Goal: Navigation & Orientation: Find specific page/section

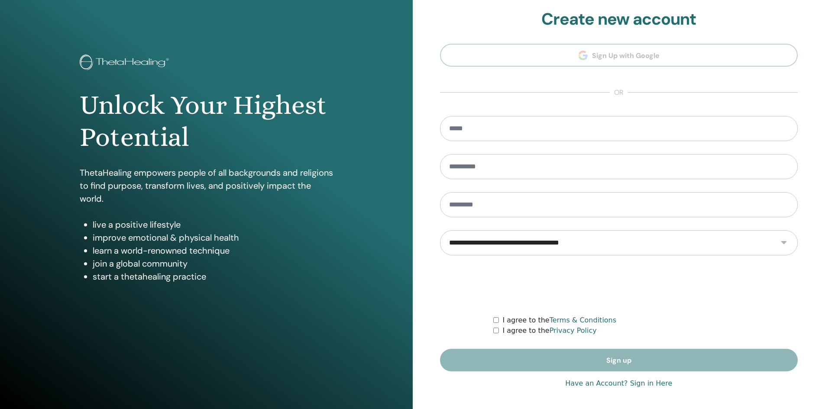
scroll to position [6, 0]
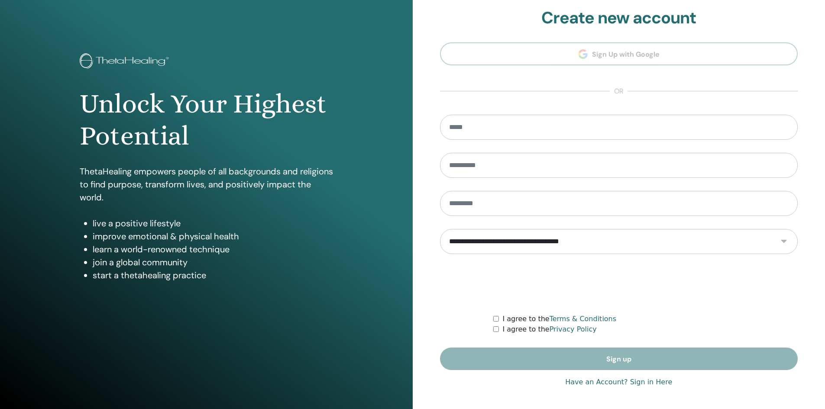
click at [654, 382] on link "Have an Account? Sign in Here" at bounding box center [618, 382] width 107 height 10
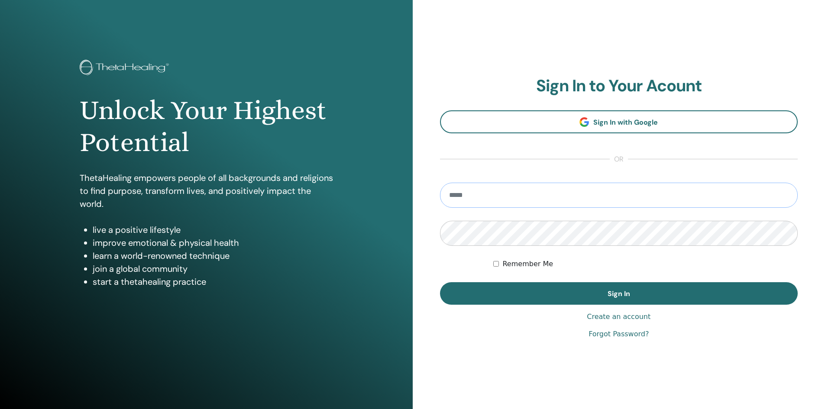
click at [563, 197] on input "email" at bounding box center [619, 195] width 358 height 25
type input "**********"
click at [440, 282] on button "Sign In" at bounding box center [619, 293] width 358 height 23
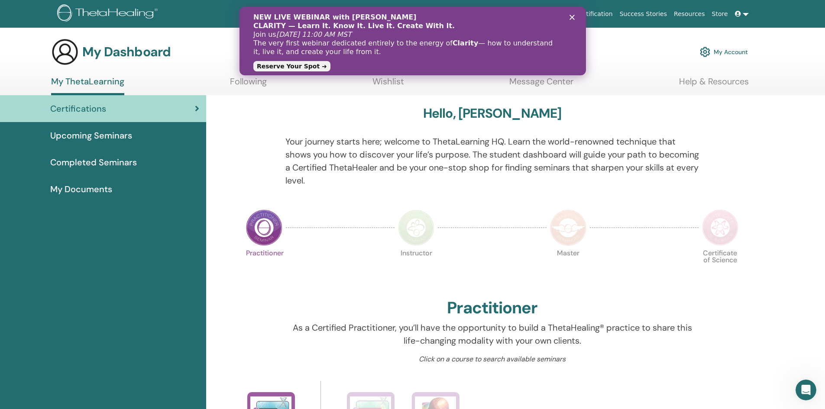
click at [119, 164] on span "Completed Seminars" at bounding box center [93, 162] width 87 height 13
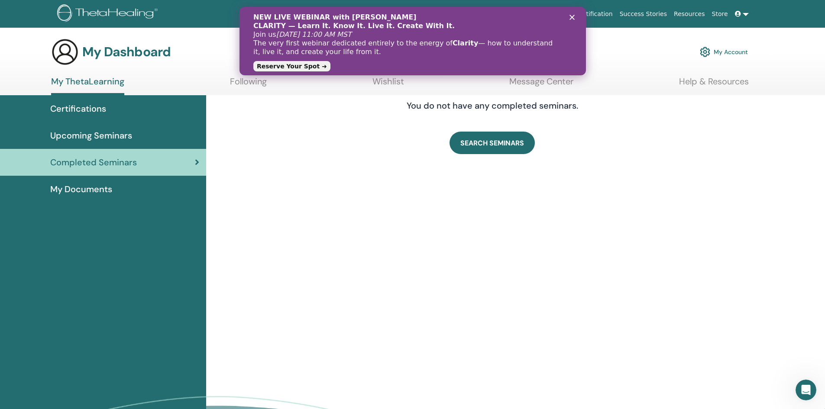
click at [104, 135] on span "Upcoming Seminars" at bounding box center [91, 135] width 82 height 13
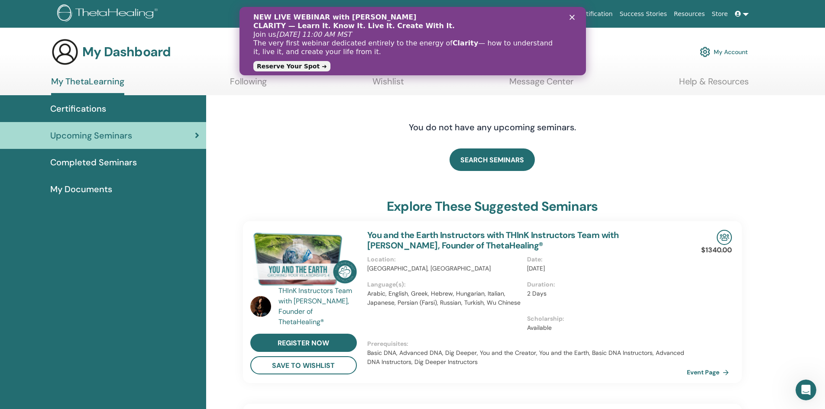
click at [75, 106] on span "Certifications" at bounding box center [78, 108] width 56 height 13
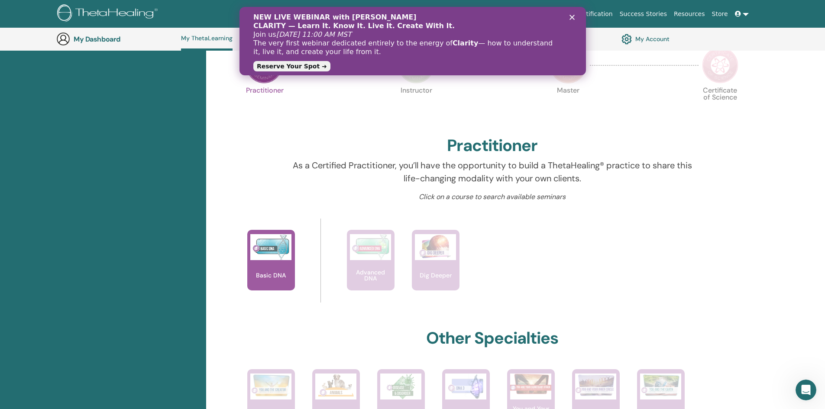
scroll to position [239, 0]
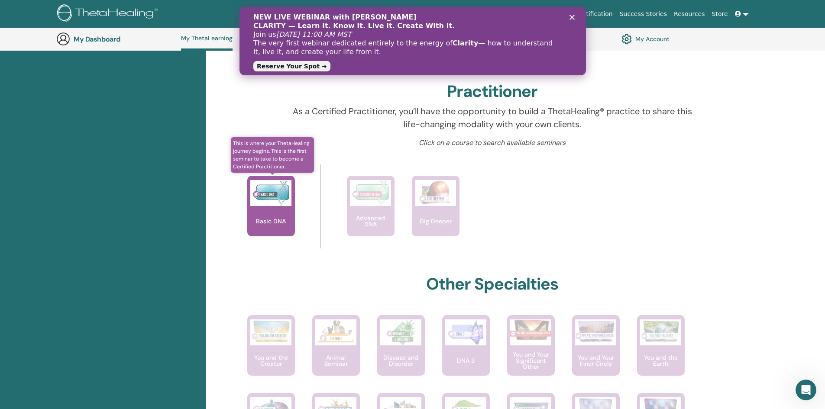
click at [263, 203] on img at bounding box center [270, 193] width 41 height 26
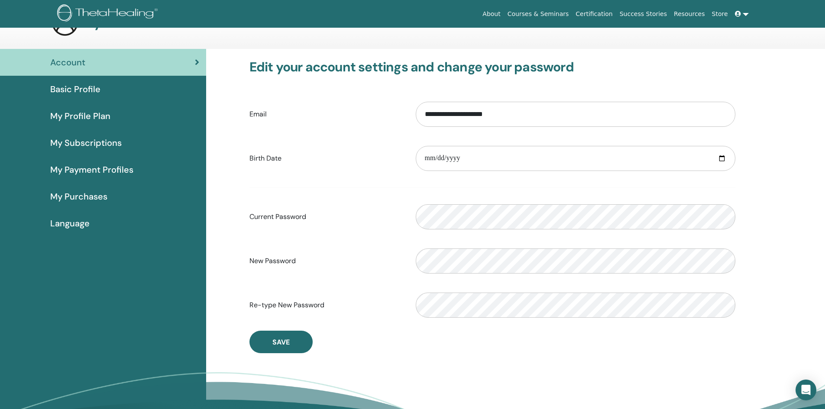
scroll to position [43, 0]
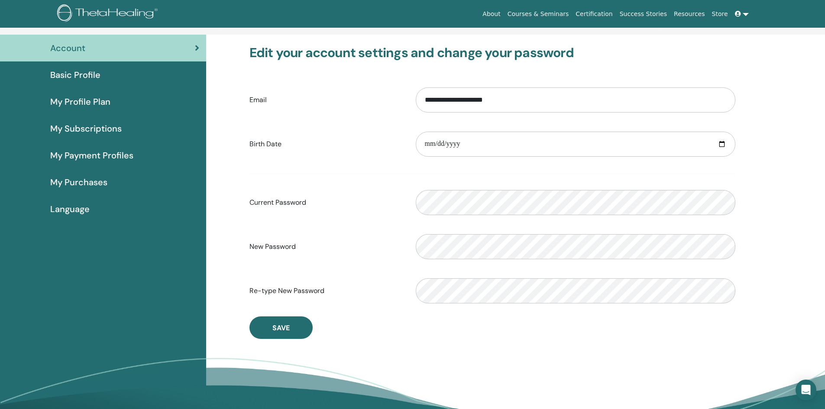
click at [74, 74] on span "Basic Profile" at bounding box center [75, 74] width 50 height 13
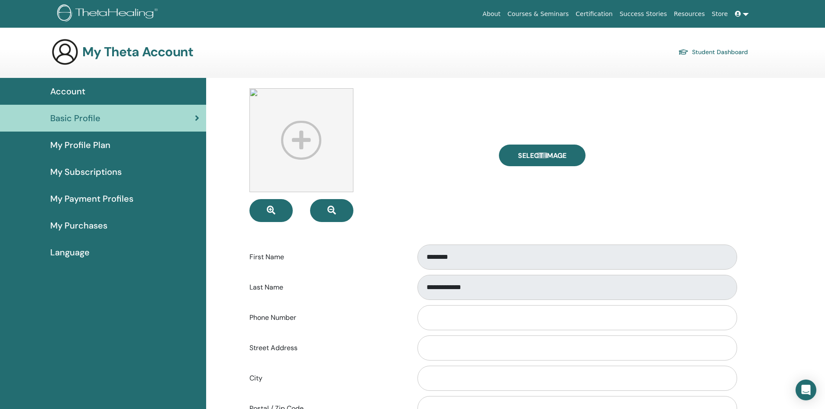
click at [141, 118] on div "Basic Profile" at bounding box center [103, 118] width 192 height 13
click at [74, 172] on span "My Subscriptions" at bounding box center [85, 171] width 71 height 13
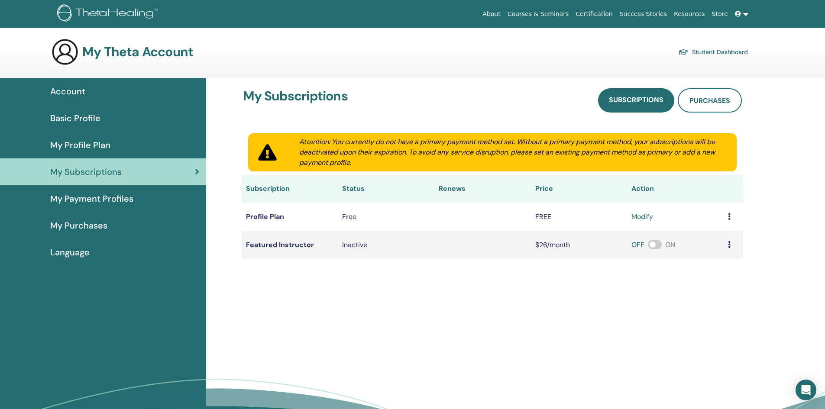
click at [88, 144] on span "My Profile Plan" at bounding box center [80, 145] width 60 height 13
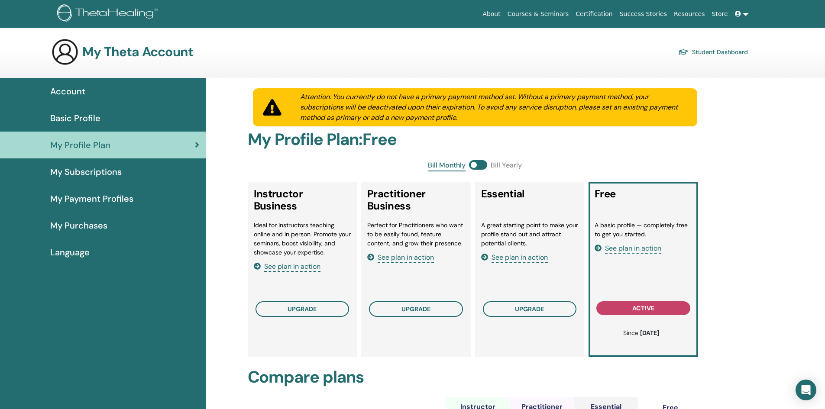
click at [609, 11] on link "Certification" at bounding box center [594, 14] width 44 height 16
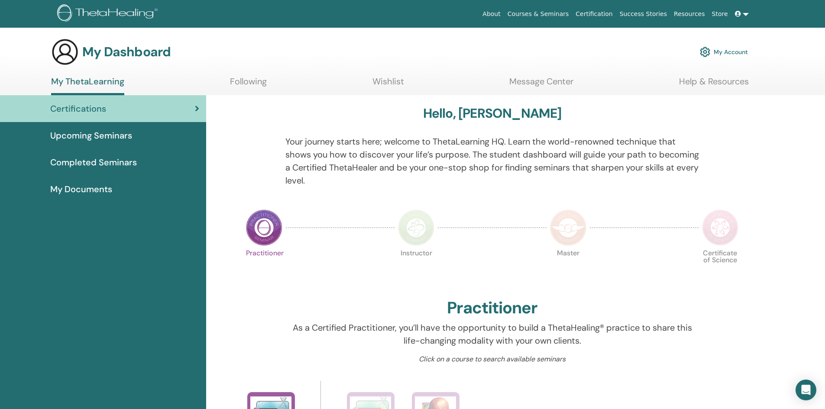
click at [122, 163] on span "Completed Seminars" at bounding box center [93, 162] width 87 height 13
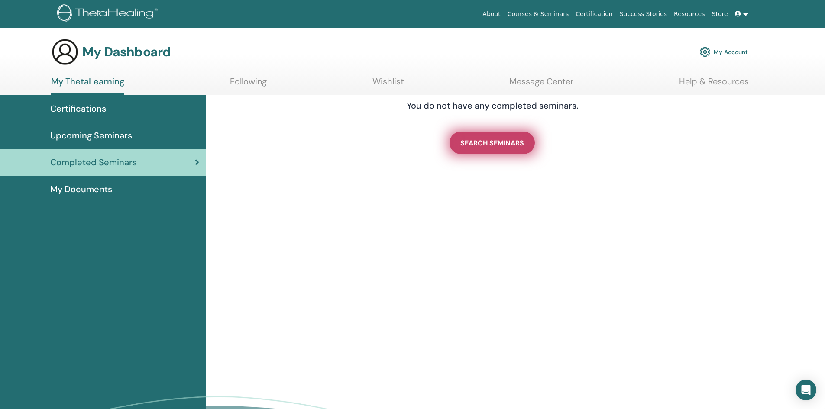
click at [469, 148] on link "SEARCH SEMINARS" at bounding box center [492, 143] width 85 height 23
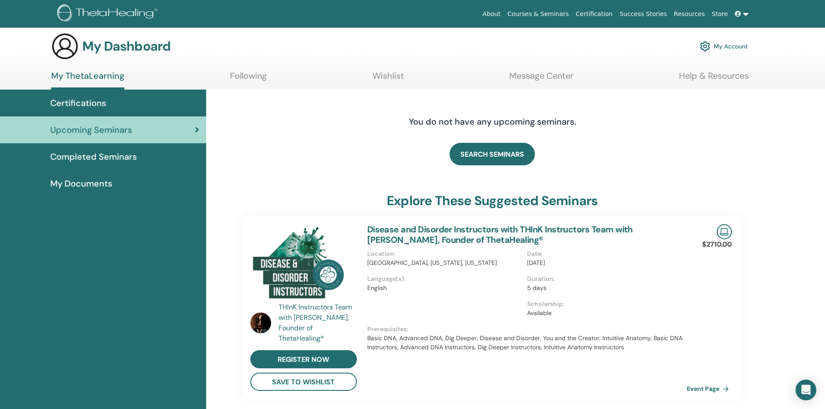
scroll to position [43, 0]
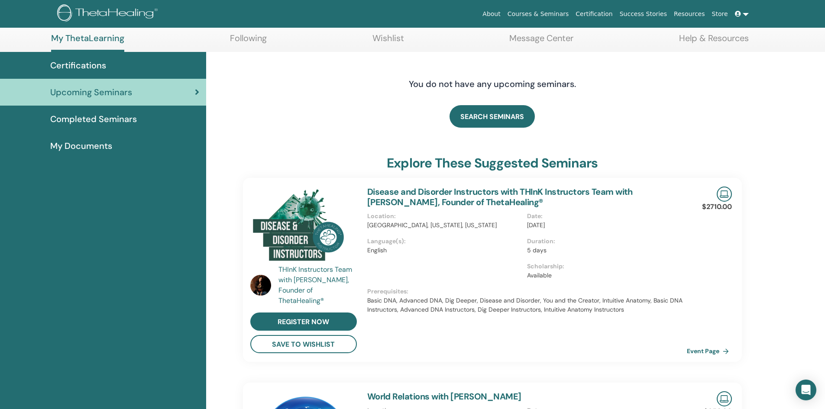
click at [78, 145] on span "My Documents" at bounding box center [81, 145] width 62 height 13
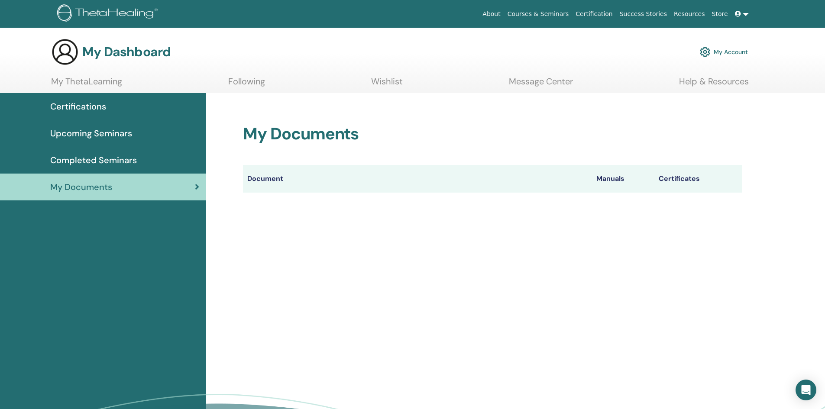
click at [259, 181] on th "Document" at bounding box center [417, 179] width 349 height 28
click at [268, 179] on th "Document" at bounding box center [417, 179] width 349 height 28
click at [315, 181] on th "Document" at bounding box center [417, 179] width 349 height 28
click at [615, 178] on th "Manuals" at bounding box center [623, 179] width 62 height 28
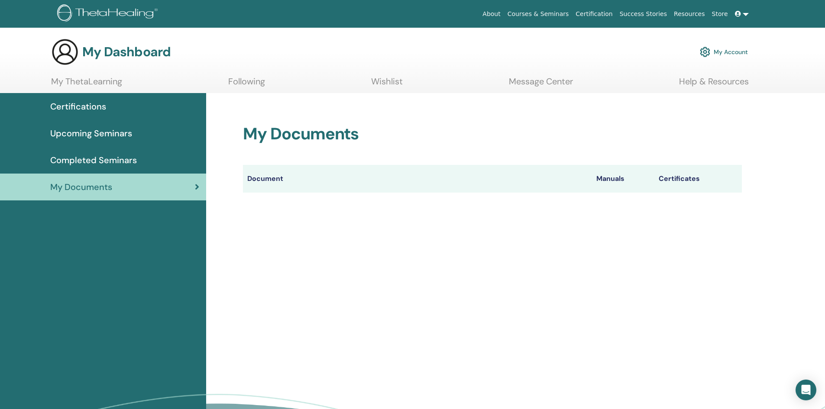
click at [679, 178] on th "Certificates" at bounding box center [697, 179] width 87 height 28
click at [252, 81] on link "Following" at bounding box center [246, 84] width 37 height 17
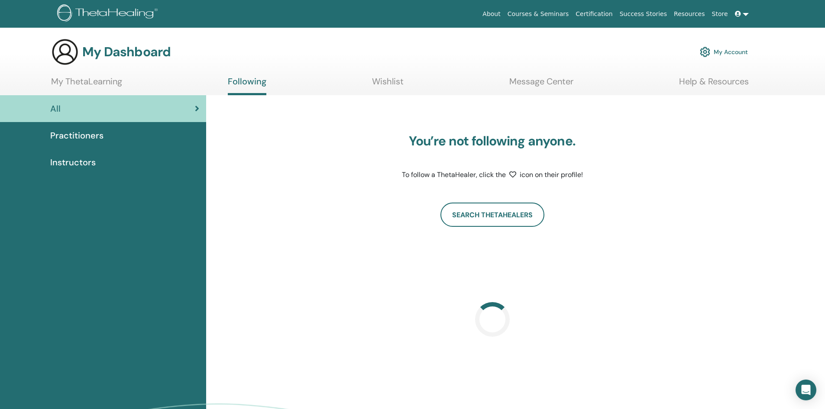
click at [394, 84] on link "Wishlist" at bounding box center [388, 84] width 32 height 17
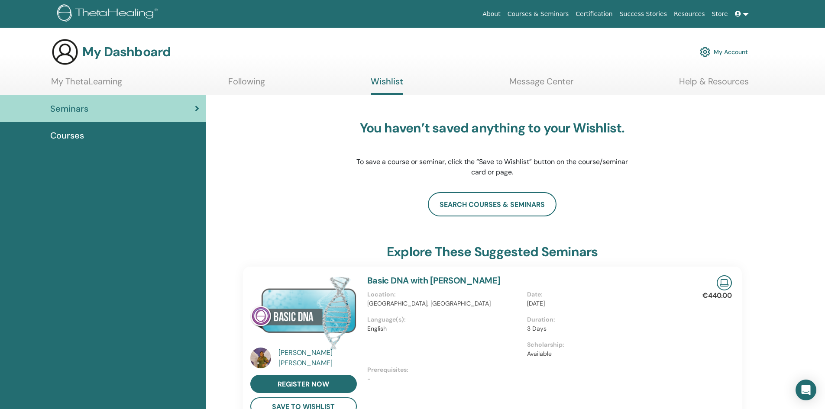
click at [536, 82] on link "Message Center" at bounding box center [541, 84] width 64 height 17
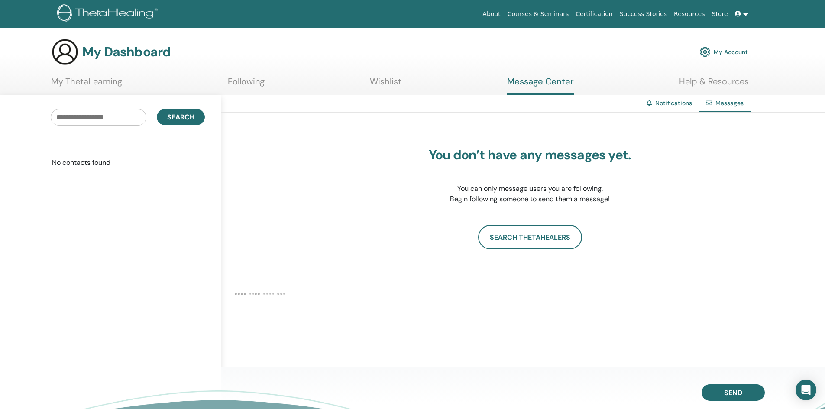
click at [394, 79] on link "Wishlist" at bounding box center [386, 84] width 32 height 17
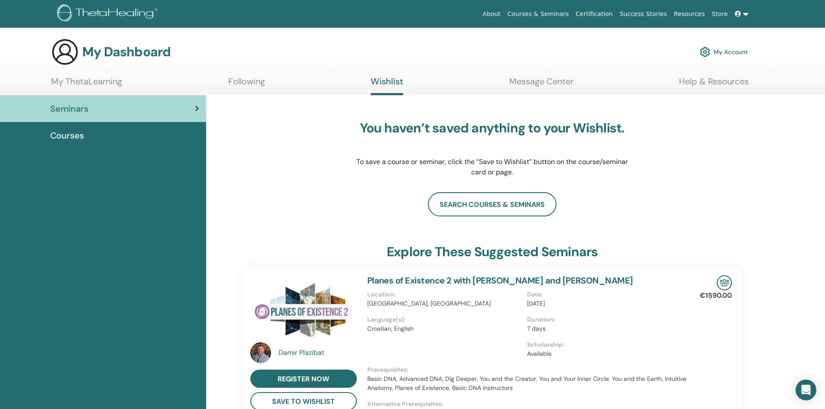
click at [64, 136] on span "Courses" at bounding box center [67, 135] width 34 height 13
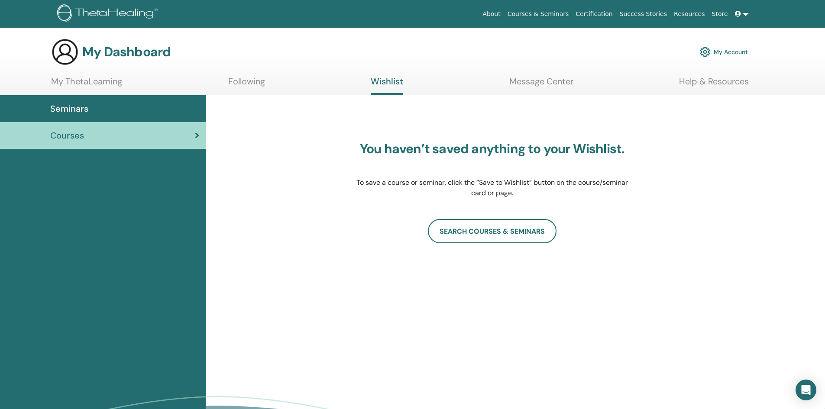
click at [80, 78] on link "My ThetaLearning" at bounding box center [86, 84] width 71 height 17
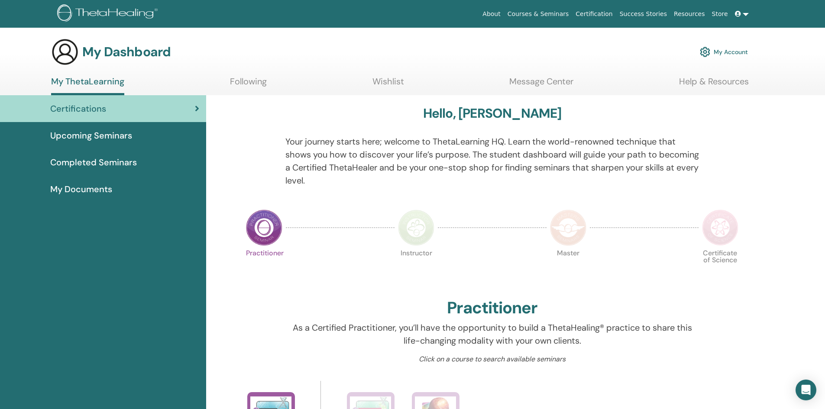
click at [721, 49] on link "My Account" at bounding box center [724, 51] width 48 height 19
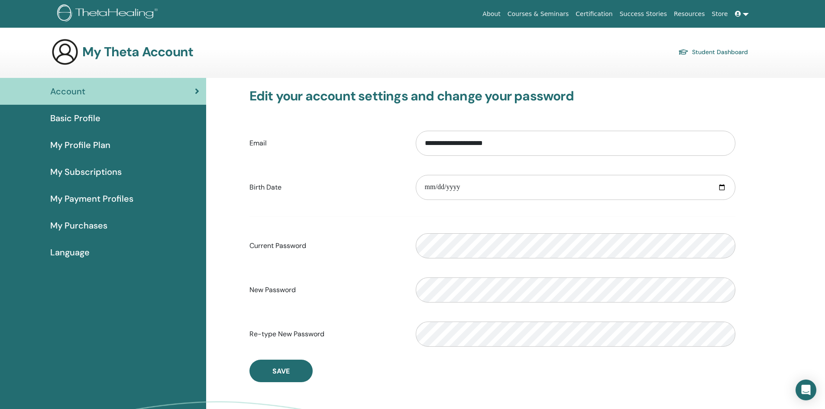
drag, startPoint x: 89, startPoint y: 111, endPoint x: 89, endPoint y: 116, distance: 4.8
click at [89, 111] on link "Basic Profile" at bounding box center [103, 118] width 206 height 27
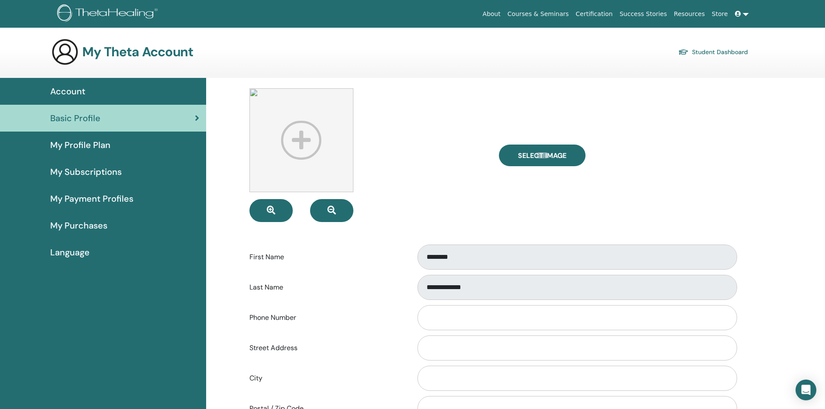
click at [87, 149] on span "My Profile Plan" at bounding box center [80, 145] width 60 height 13
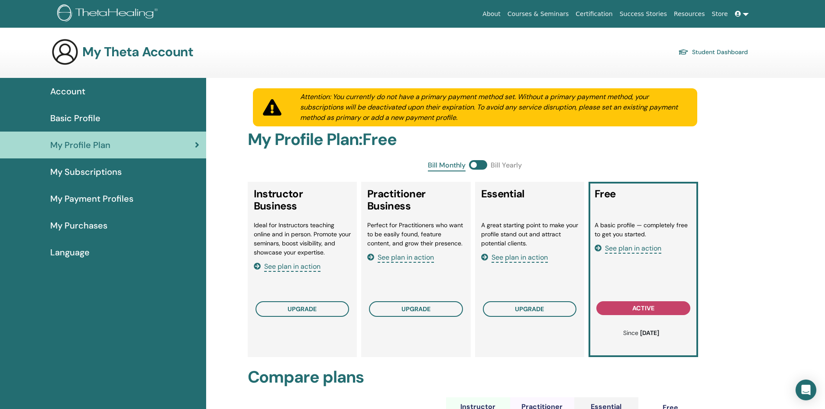
click at [94, 174] on span "My Subscriptions" at bounding box center [85, 171] width 71 height 13
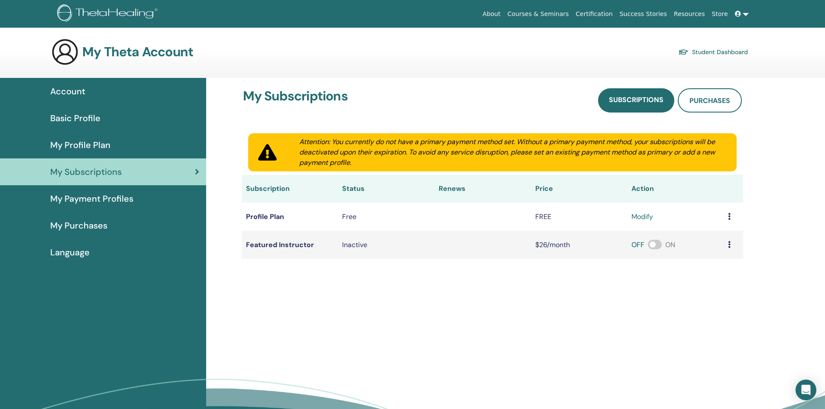
click at [73, 199] on span "My Payment Profiles" at bounding box center [91, 198] width 83 height 13
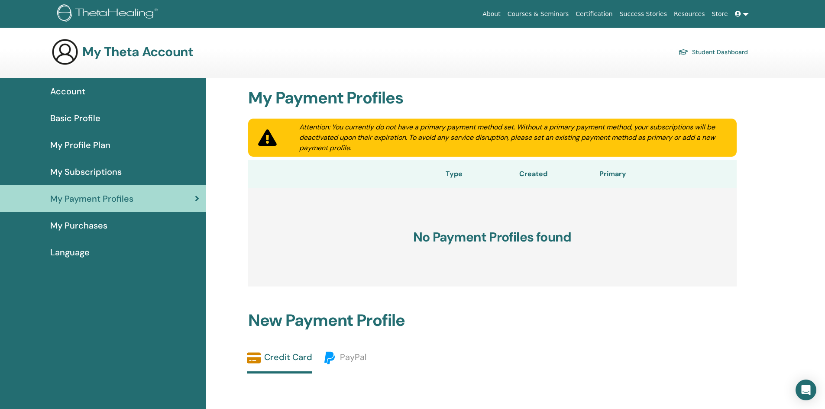
click at [86, 226] on span "My Purchases" at bounding box center [78, 225] width 57 height 13
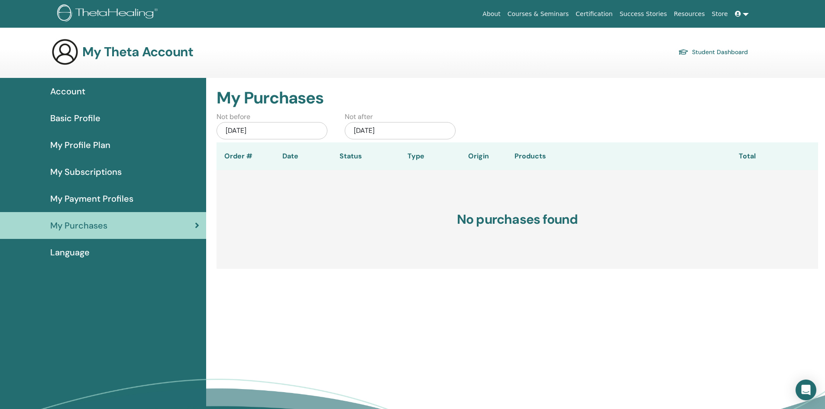
click at [74, 255] on span "Language" at bounding box center [69, 252] width 39 height 13
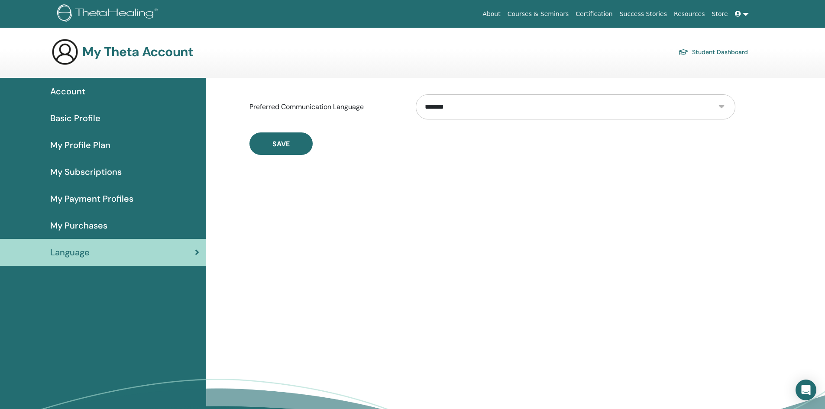
click at [605, 12] on link "Certification" at bounding box center [594, 14] width 44 height 16
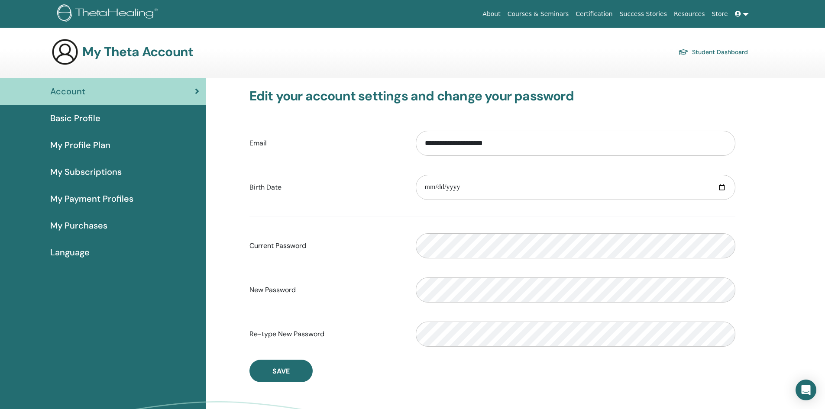
click at [712, 53] on link "Student Dashboard" at bounding box center [713, 52] width 70 height 12
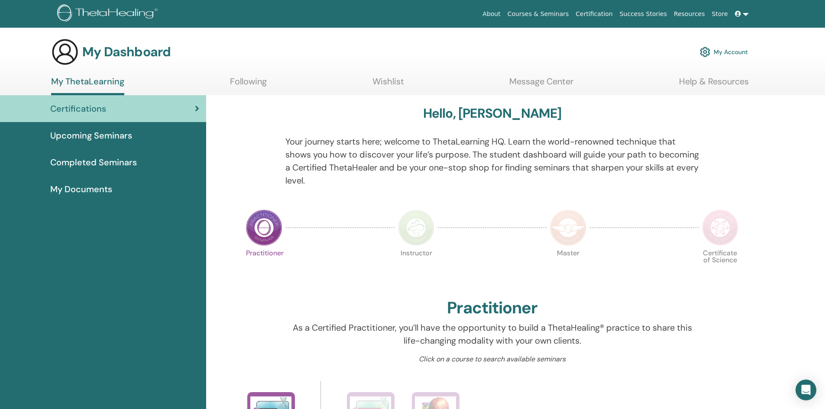
click at [654, 15] on link "Success Stories" at bounding box center [643, 14] width 54 height 16
